Goal: Information Seeking & Learning: Learn about a topic

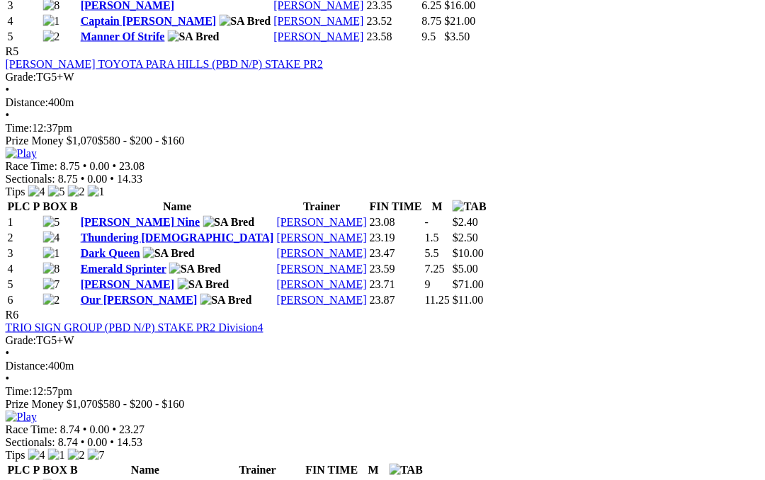
scroll to position [1657, 25]
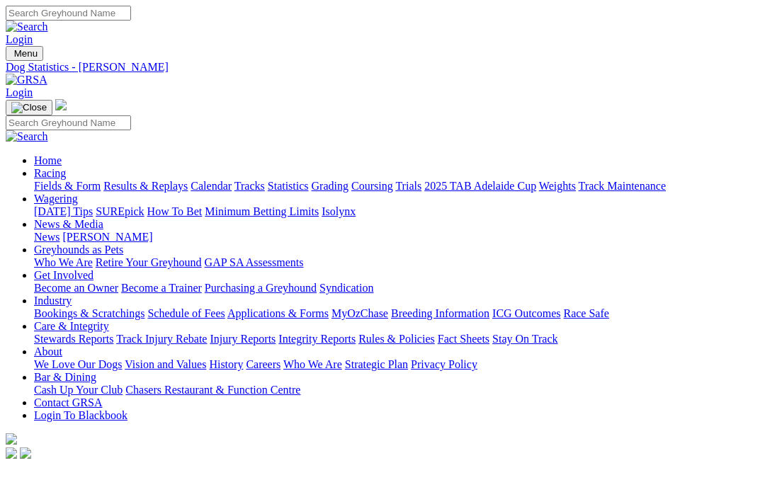
click at [103, 218] on link "News & Media" at bounding box center [68, 224] width 69 height 12
click at [59, 231] on link "News" at bounding box center [46, 237] width 25 height 12
click at [152, 231] on link "[PERSON_NAME]" at bounding box center [107, 237] width 90 height 12
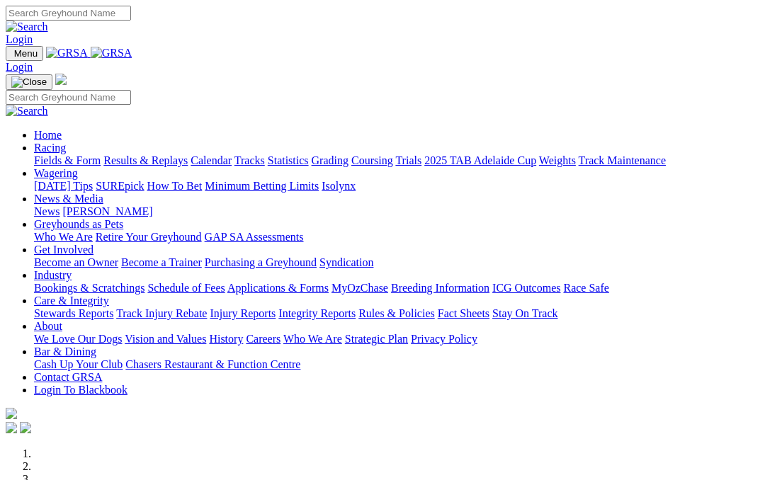
click at [66, 142] on link "Racing" at bounding box center [50, 148] width 32 height 12
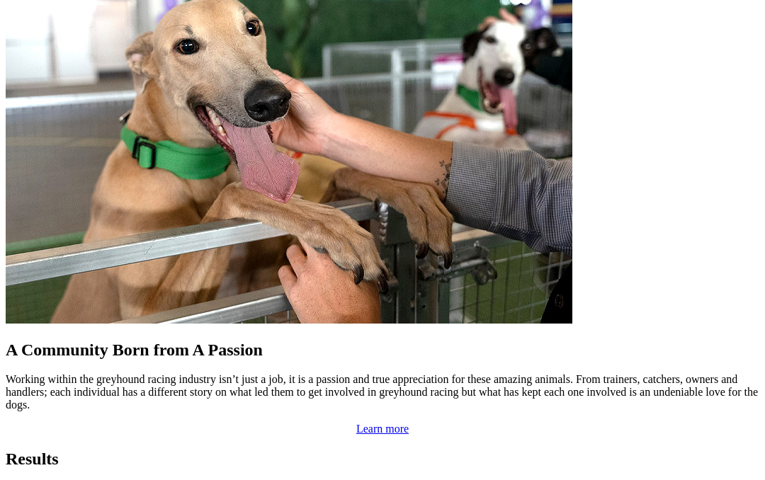
scroll to position [1180, 0]
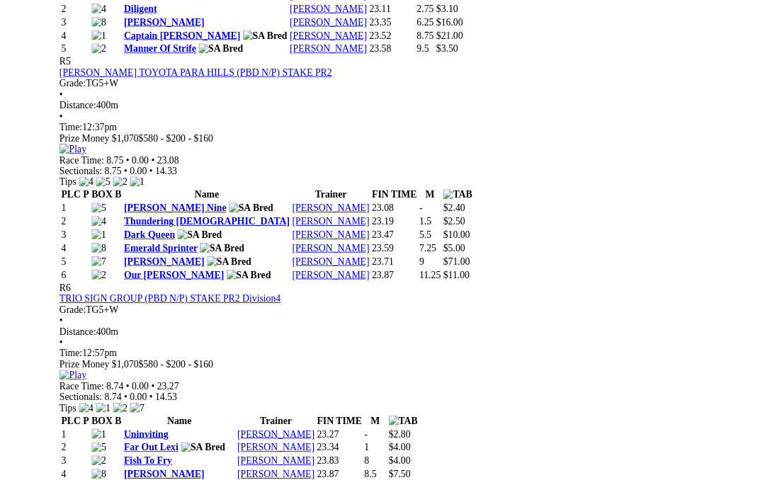
scroll to position [1675, 0]
